Goal: Information Seeking & Learning: Learn about a topic

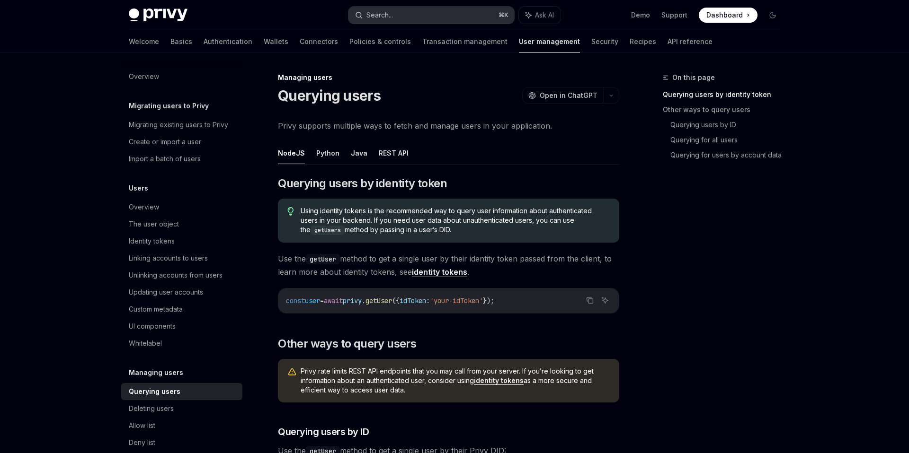
scroll to position [80, 0]
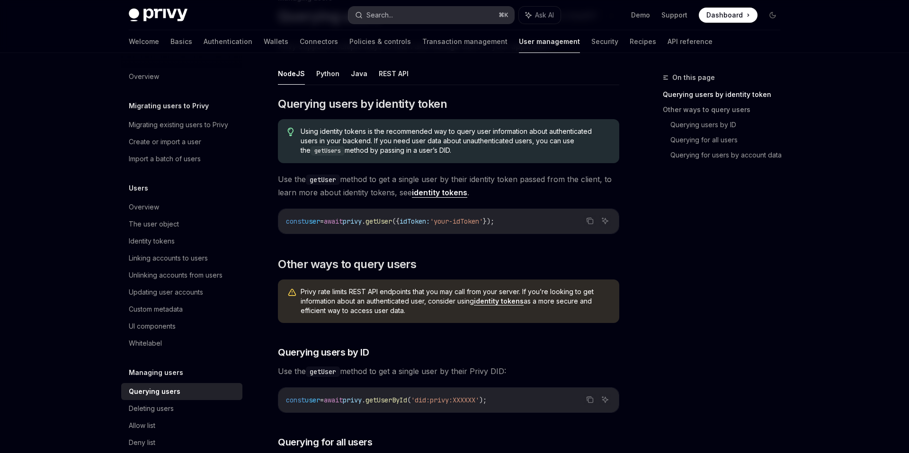
click at [443, 11] on button "Search... ⌘ K" at bounding box center [431, 15] width 166 height 17
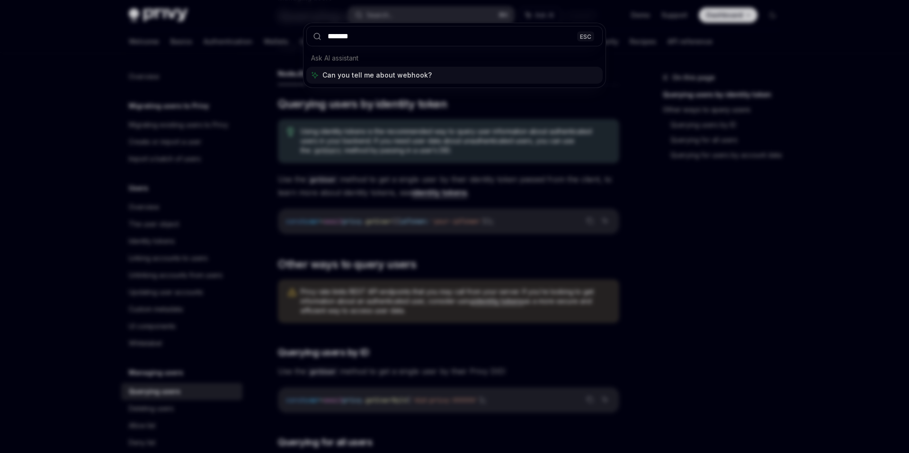
type input "********"
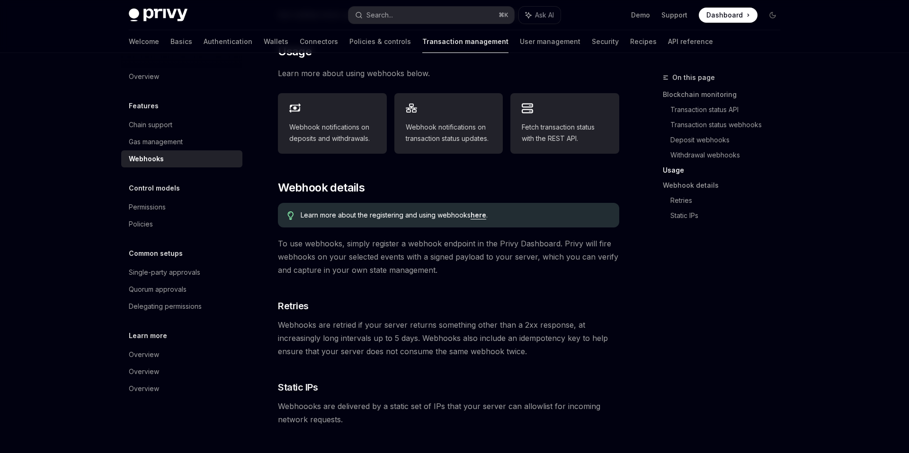
scroll to position [442, 0]
click at [437, 125] on span "Webhook notifications on transaction status updates." at bounding box center [449, 134] width 86 height 23
type textarea "*"
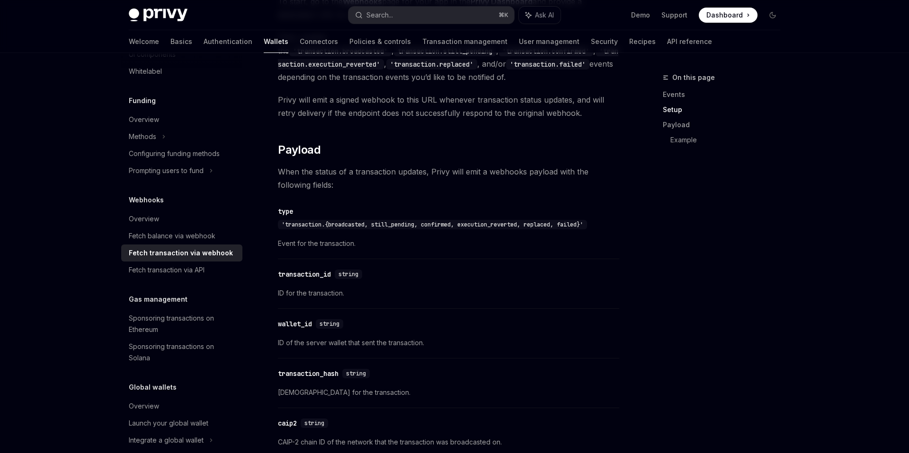
scroll to position [702, 0]
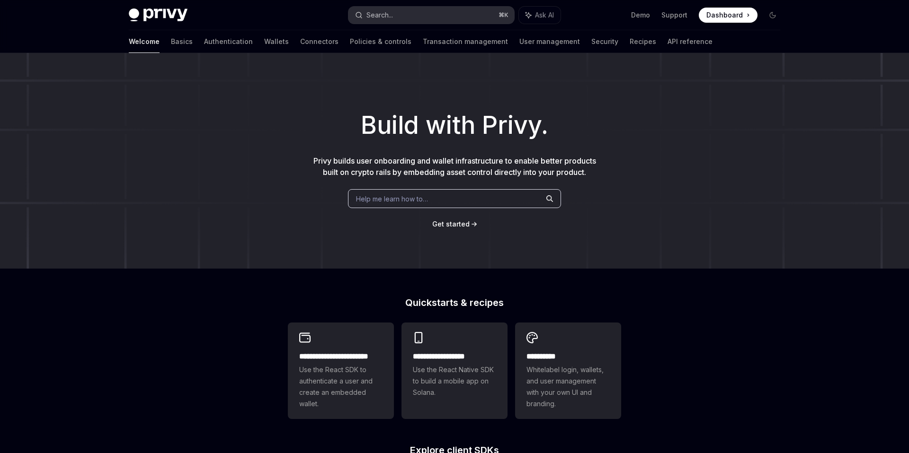
click at [399, 12] on button "Search... ⌘ K" at bounding box center [431, 15] width 166 height 17
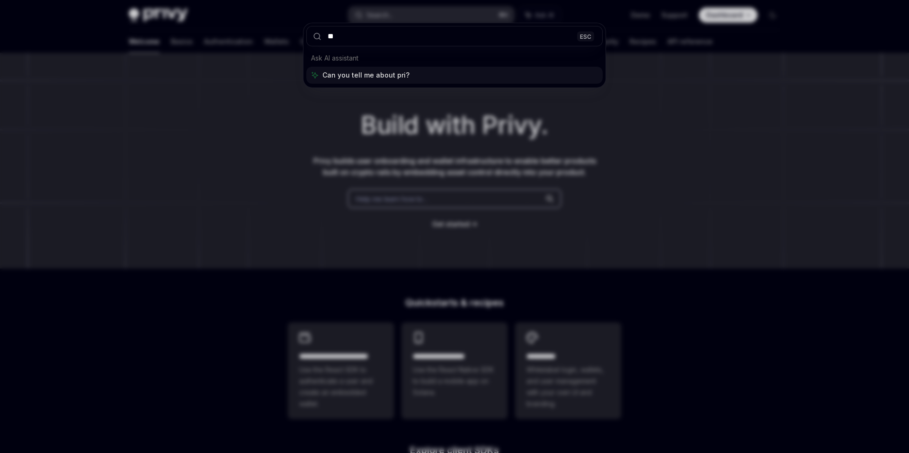
type input "*"
type input "******"
type textarea "*"
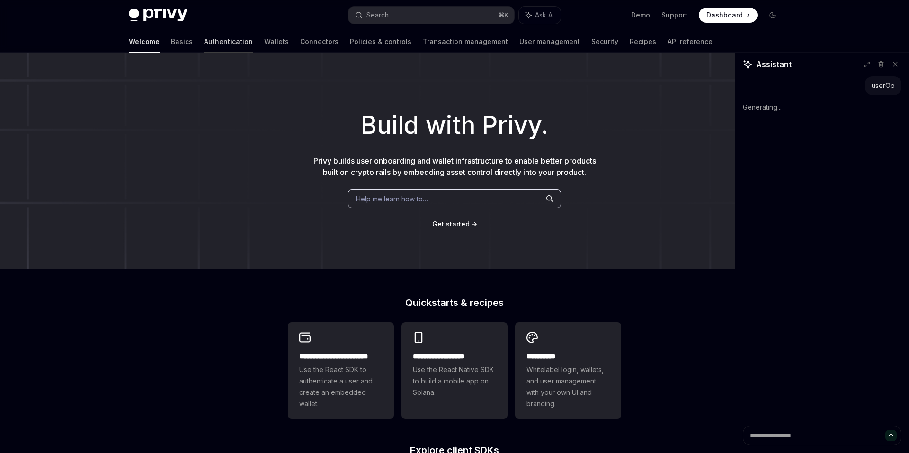
click at [204, 43] on link "Authentication" at bounding box center [228, 41] width 49 height 23
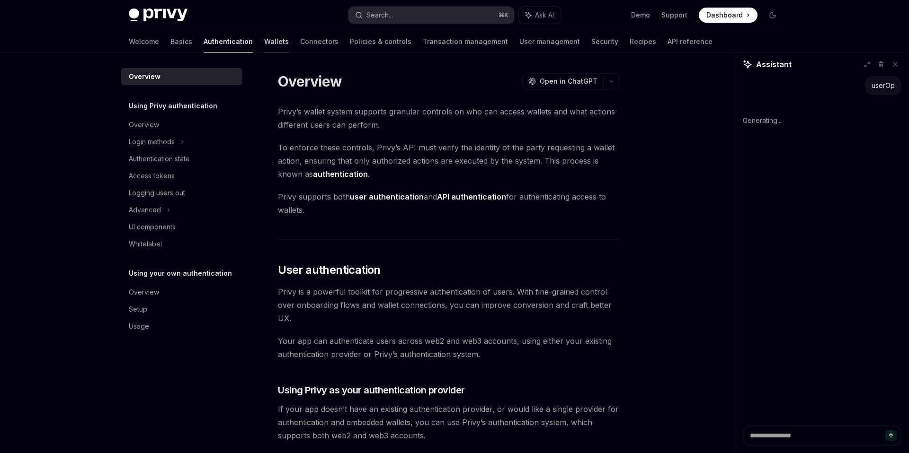
click at [264, 41] on link "Wallets" at bounding box center [276, 41] width 25 height 23
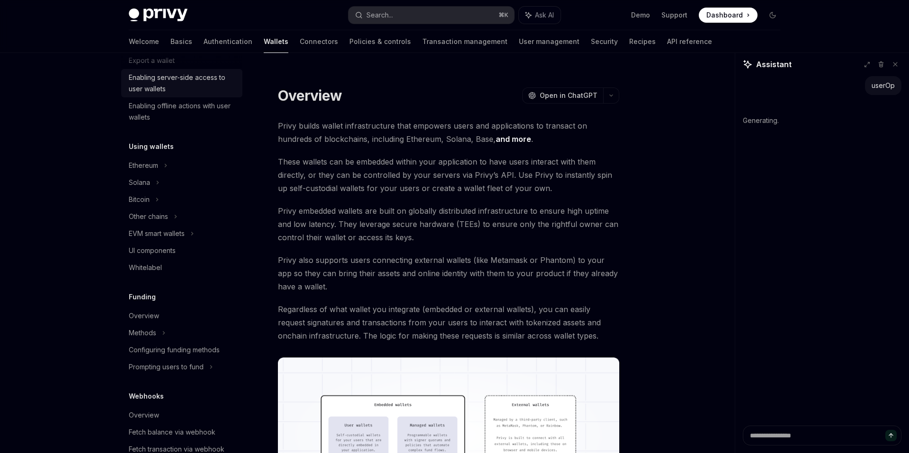
scroll to position [157, 0]
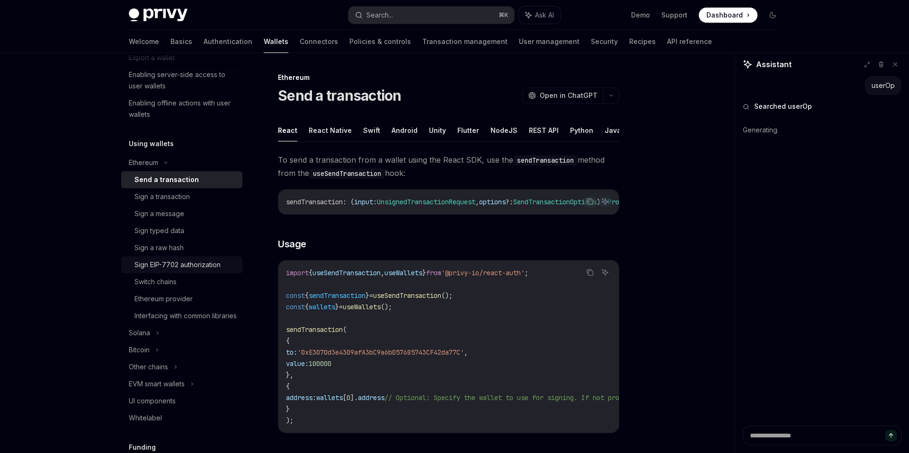
click at [187, 262] on div "Sign EIP-7702 authorization" at bounding box center [177, 264] width 86 height 11
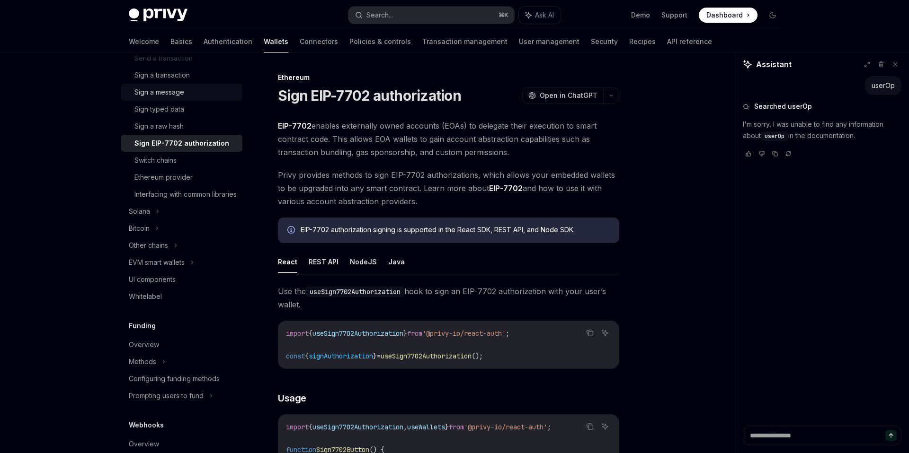
scroll to position [286, 0]
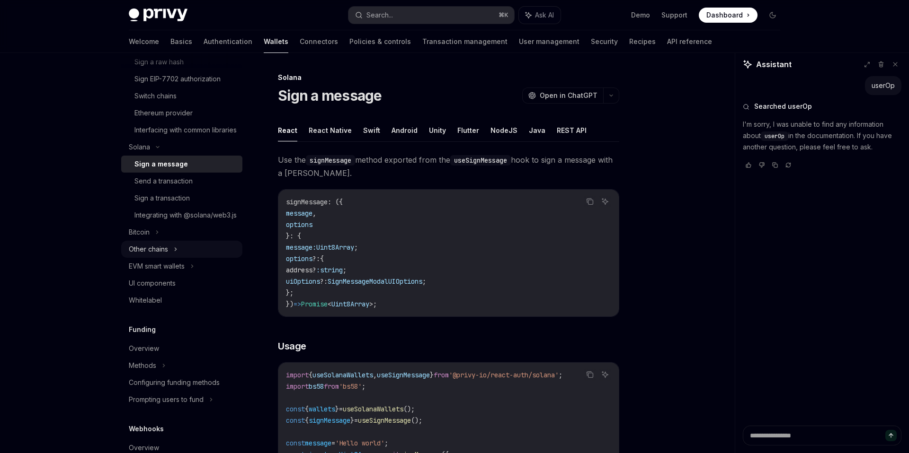
scroll to position [355, 0]
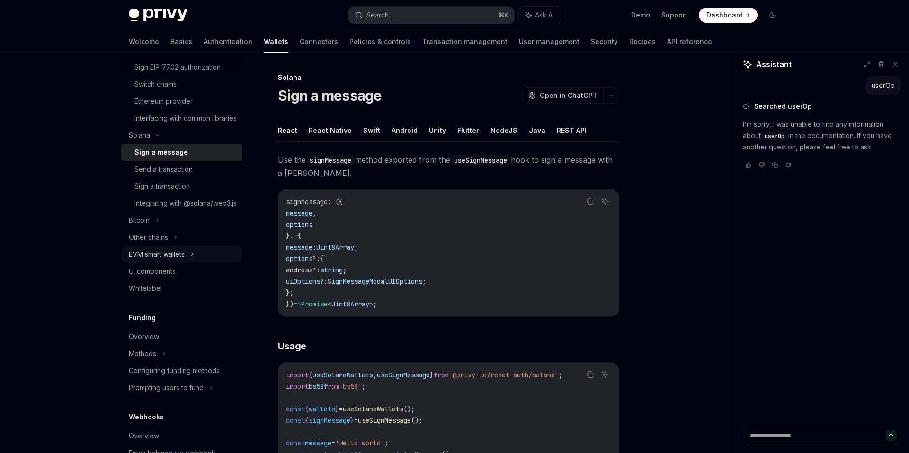
click at [199, 263] on div "EVM smart wallets" at bounding box center [181, 254] width 121 height 17
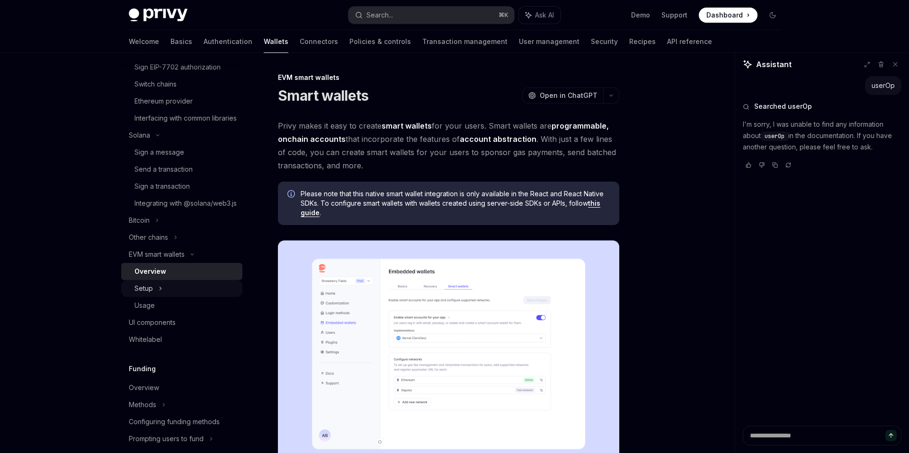
click at [180, 297] on div "Setup" at bounding box center [181, 288] width 121 height 17
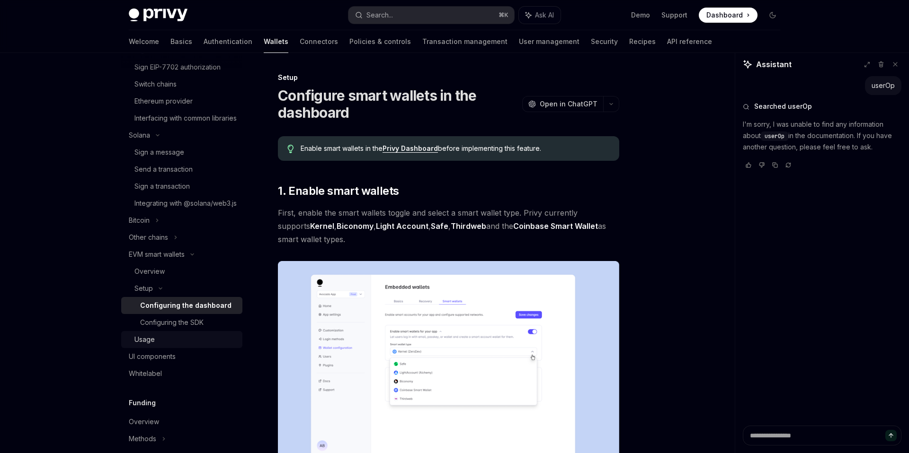
click at [160, 346] on div "Usage" at bounding box center [185, 339] width 102 height 11
type textarea "*"
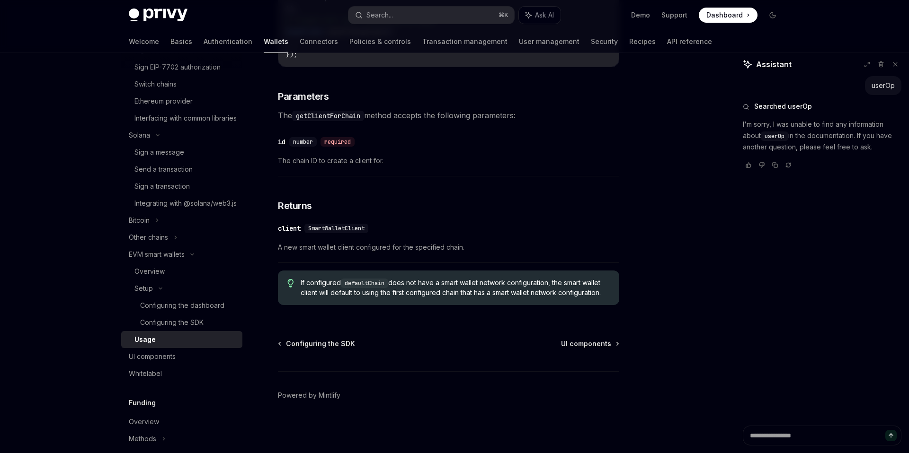
scroll to position [2895, 0]
